Goal: Transaction & Acquisition: Purchase product/service

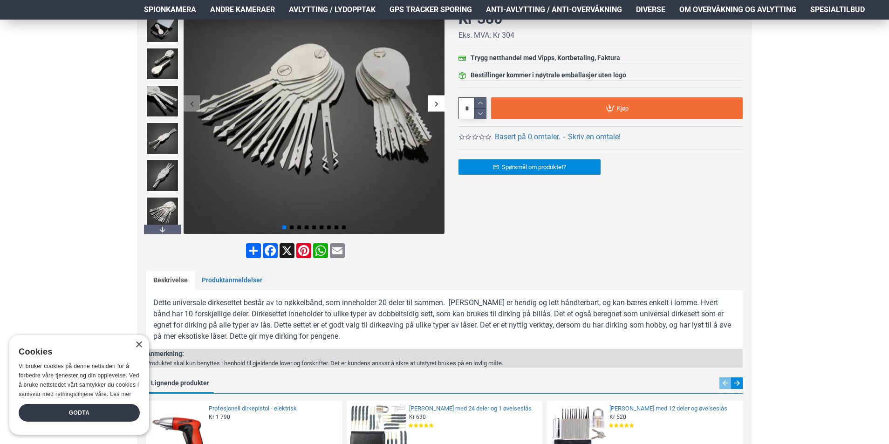
scroll to position [140, 0]
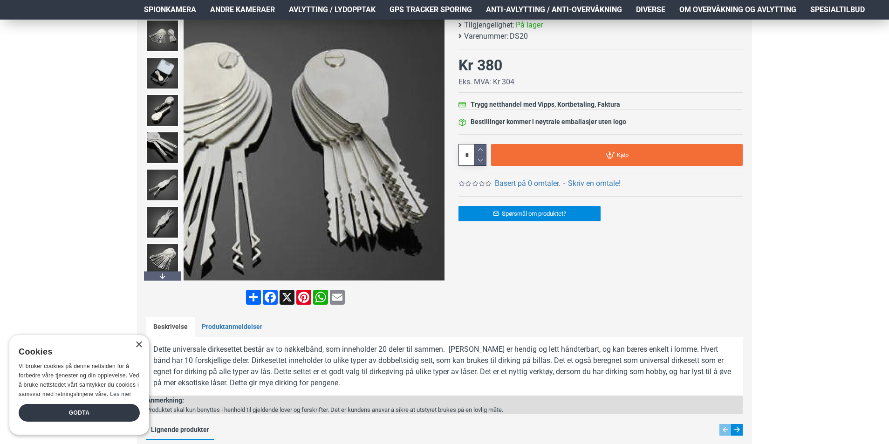
click at [437, 152] on div "Next slide" at bounding box center [436, 150] width 16 height 16
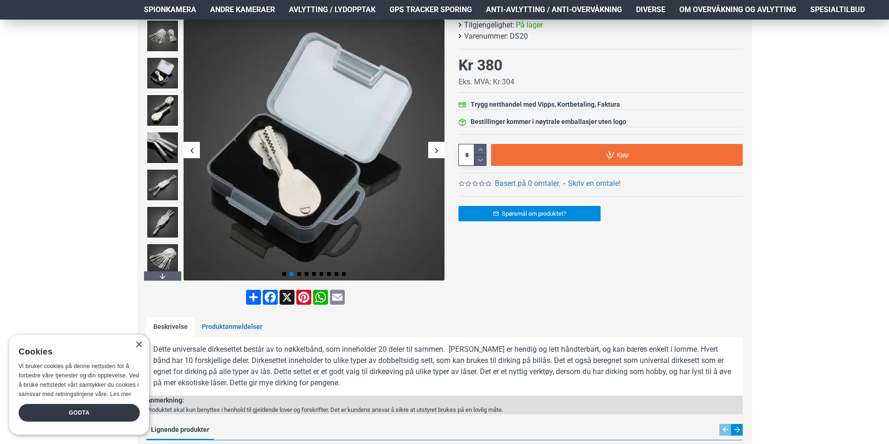
click at [440, 150] on div "Next slide" at bounding box center [436, 150] width 16 height 16
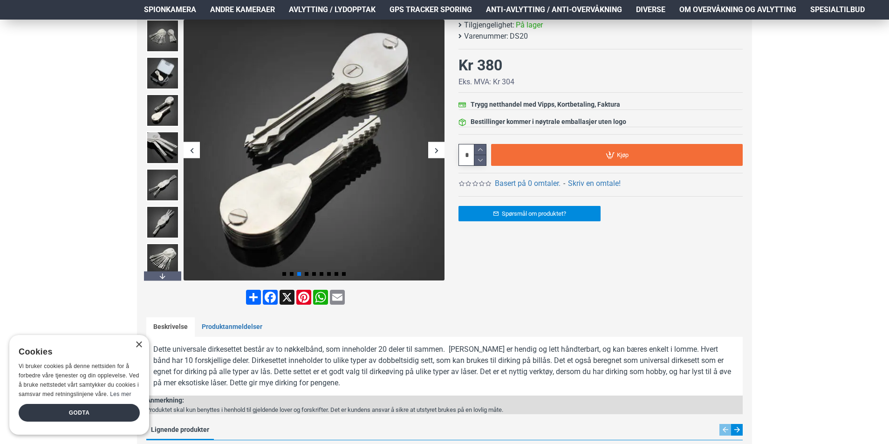
click at [440, 150] on div "Next slide" at bounding box center [436, 150] width 16 height 16
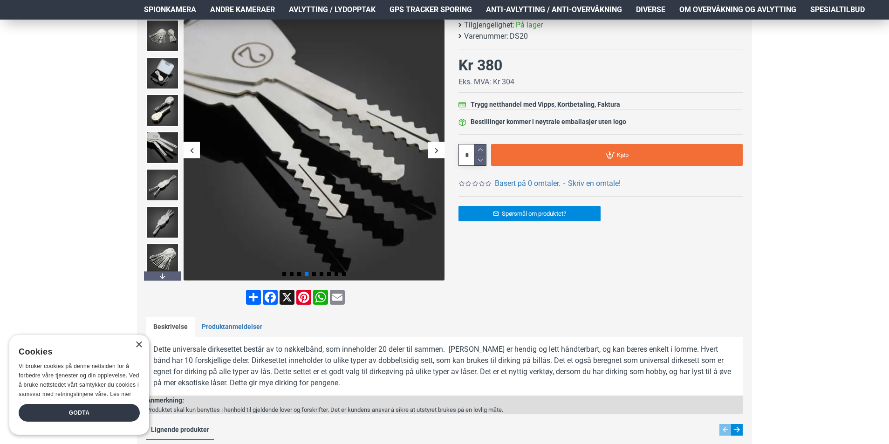
click at [440, 150] on div "Next slide" at bounding box center [436, 150] width 16 height 16
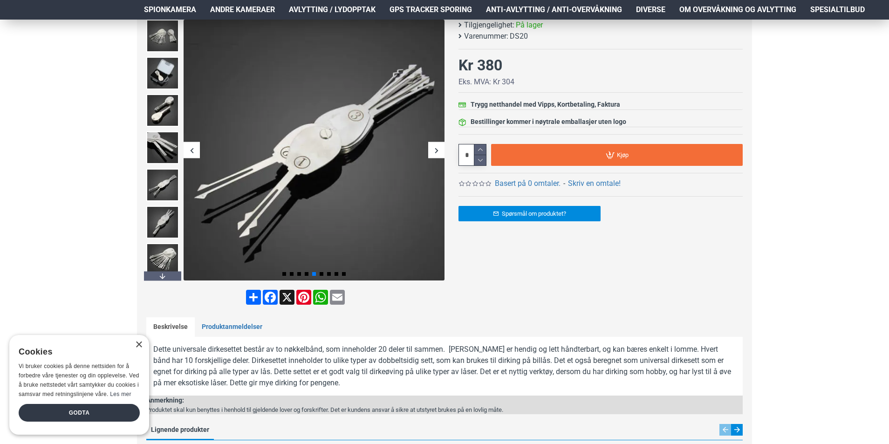
click at [440, 150] on div "Next slide" at bounding box center [436, 150] width 16 height 16
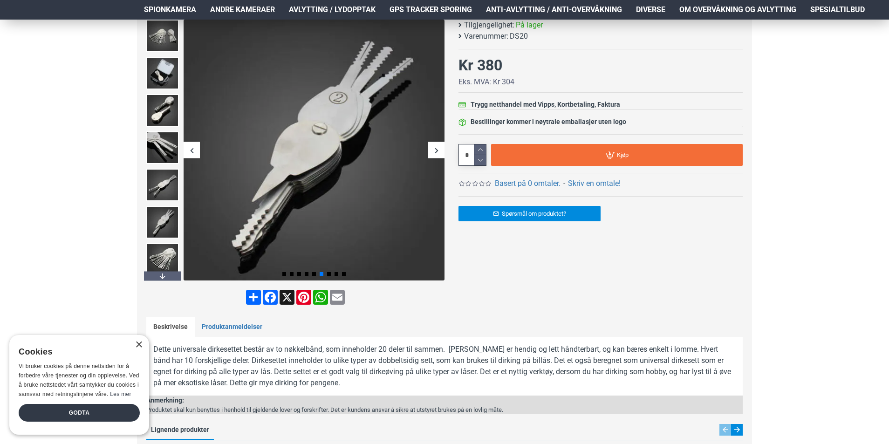
click at [440, 150] on div "Next slide" at bounding box center [436, 150] width 16 height 16
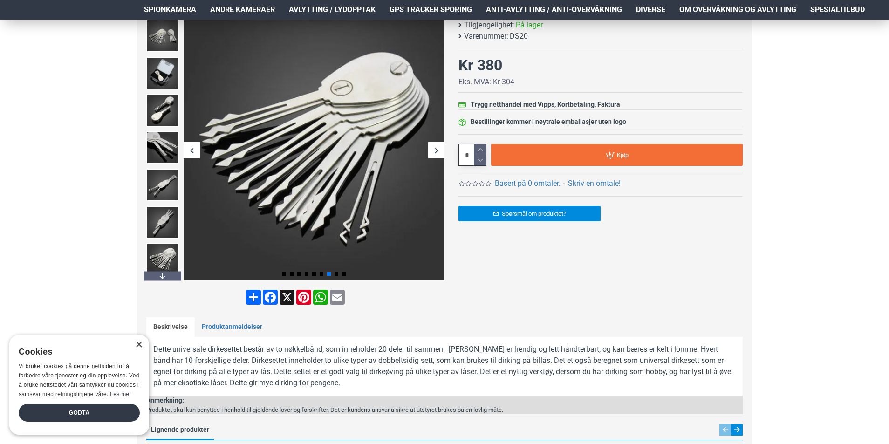
click at [440, 150] on div "Next slide" at bounding box center [436, 150] width 16 height 16
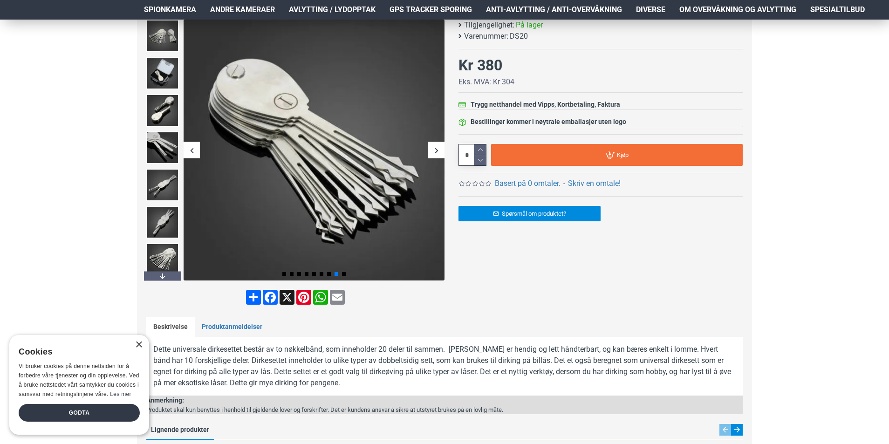
click at [440, 150] on div "Next slide" at bounding box center [436, 150] width 16 height 16
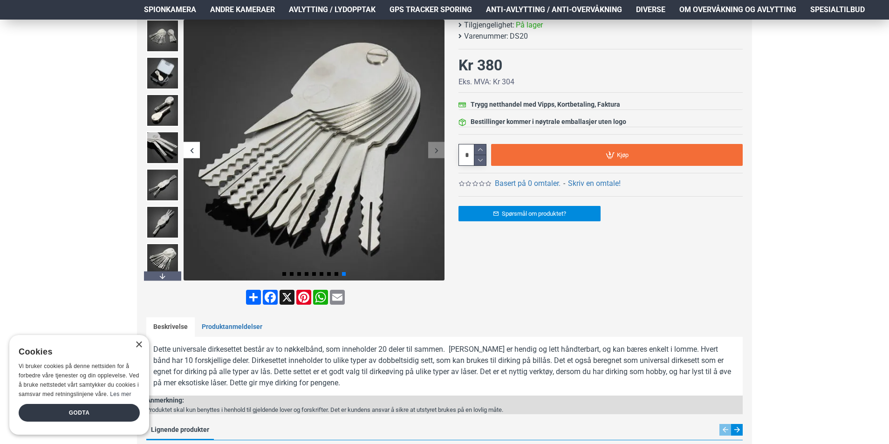
click at [440, 150] on div "Next slide" at bounding box center [436, 150] width 16 height 16
click at [162, 276] on div "Next slide" at bounding box center [162, 275] width 37 height 9
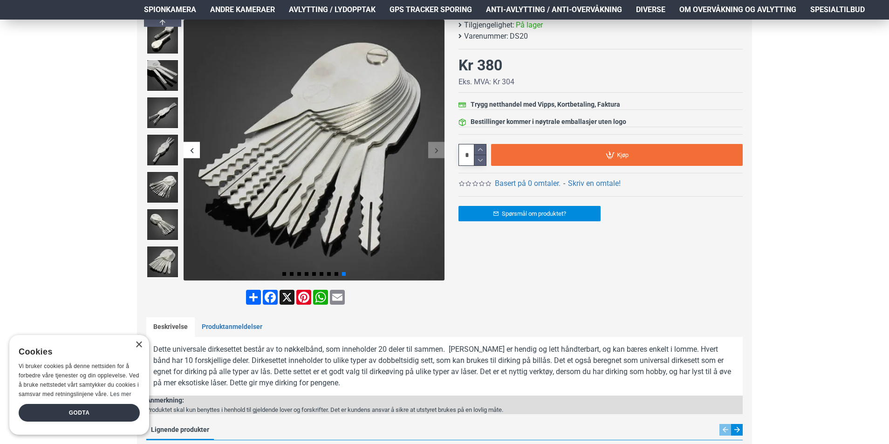
click at [162, 275] on div "Next slide" at bounding box center [162, 275] width 37 height 9
click at [163, 274] on div "Next slide" at bounding box center [162, 275] width 37 height 9
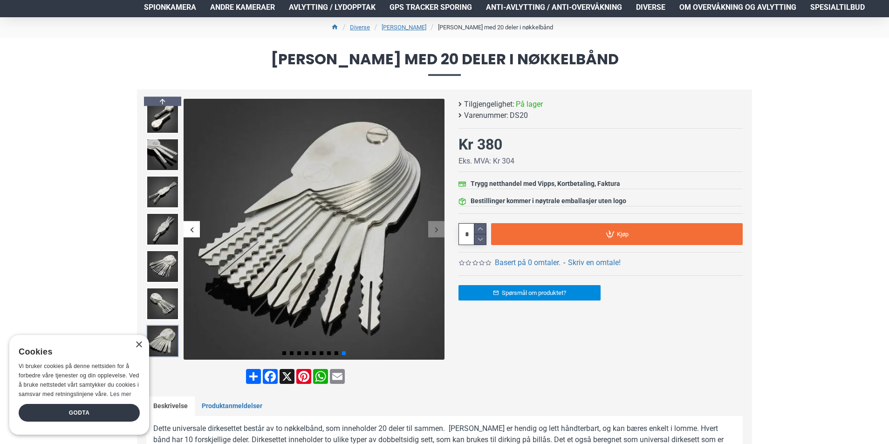
scroll to position [0, 0]
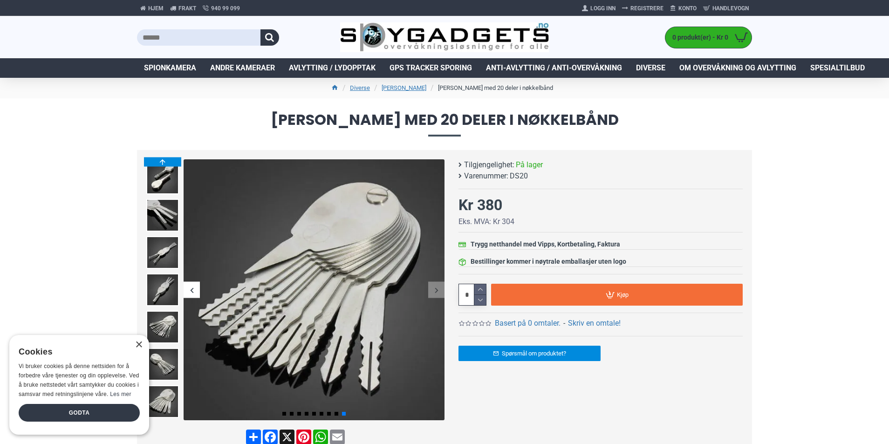
click at [161, 161] on div "Previous slide" at bounding box center [162, 161] width 37 height 9
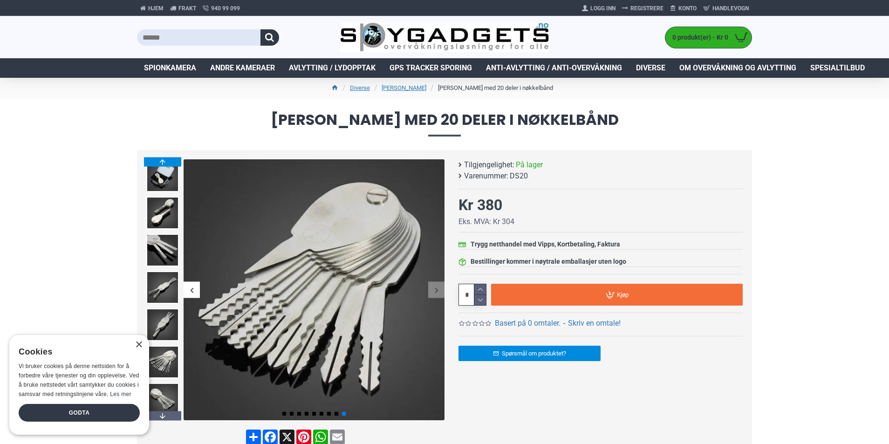
click at [161, 161] on div "Previous slide" at bounding box center [162, 161] width 37 height 9
click at [162, 174] on img at bounding box center [162, 175] width 33 height 33
